Goal: Transaction & Acquisition: Purchase product/service

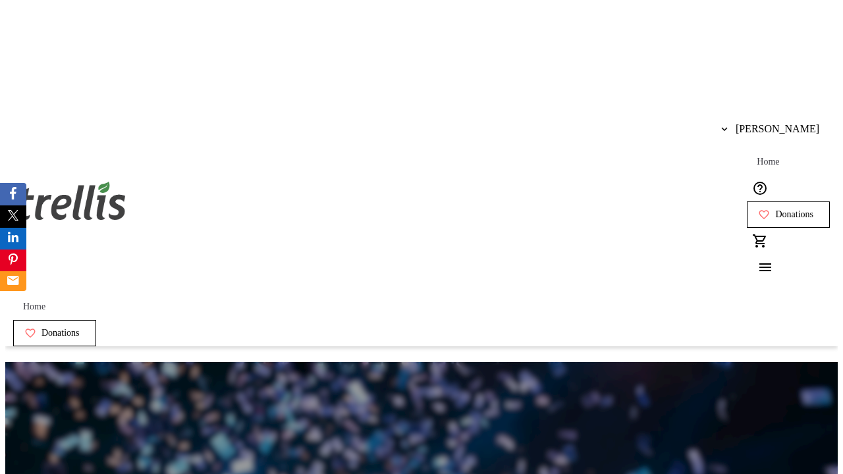
click at [775, 209] on span "Donations" at bounding box center [794, 214] width 38 height 11
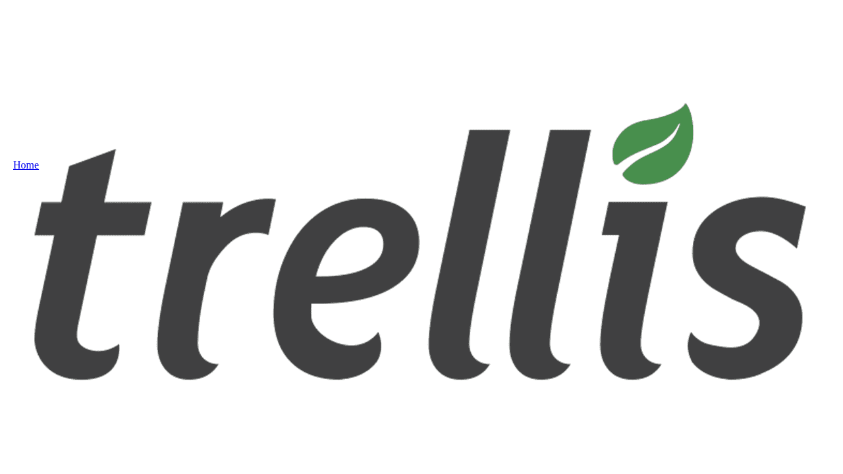
select select "CA"
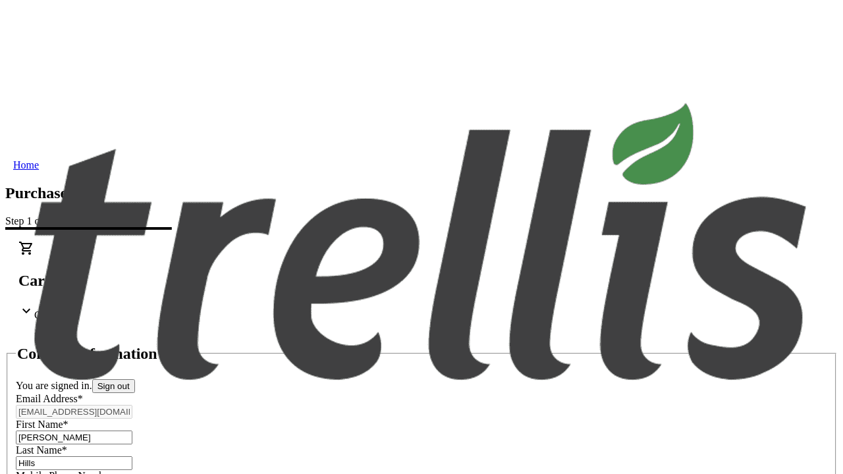
type input "[STREET_ADDRESS][PERSON_NAME]"
type input "Kelowna"
select select "BC"
type input "Kelowna"
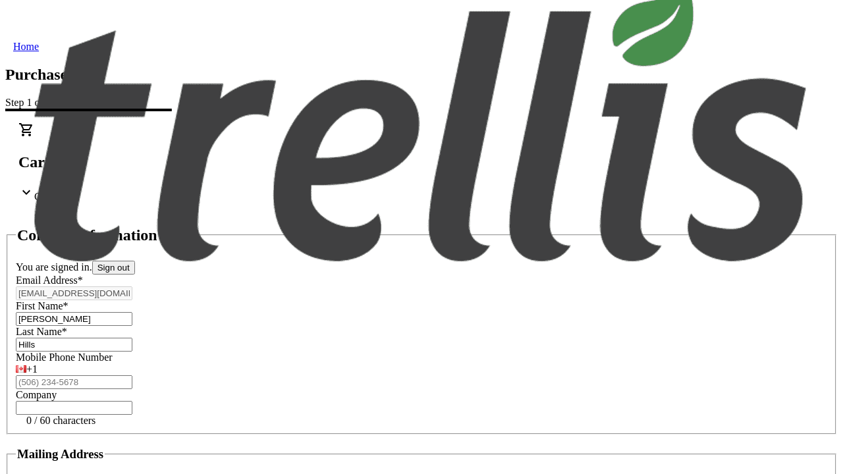
type input "V1Y 0C2"
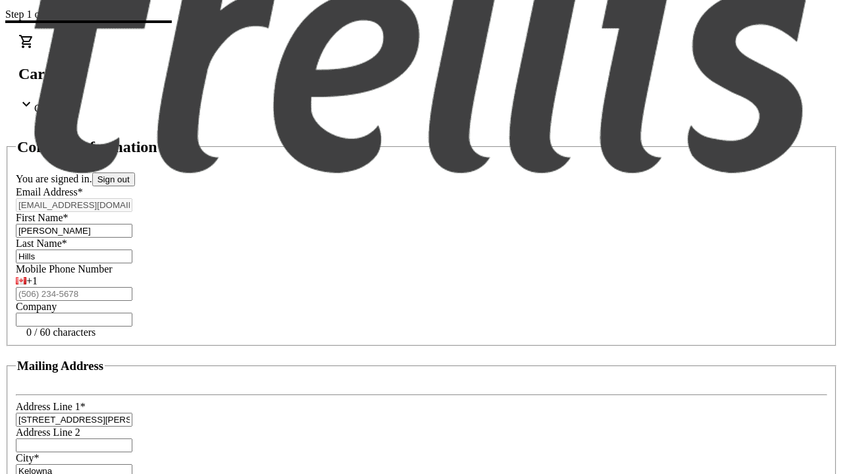
scroll to position [251, 0]
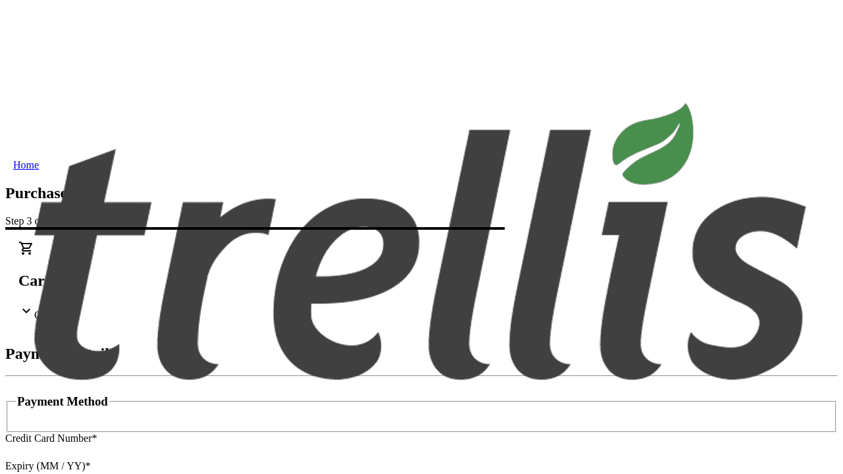
type input "V1Y 0C2"
